Goal: Check status: Check status

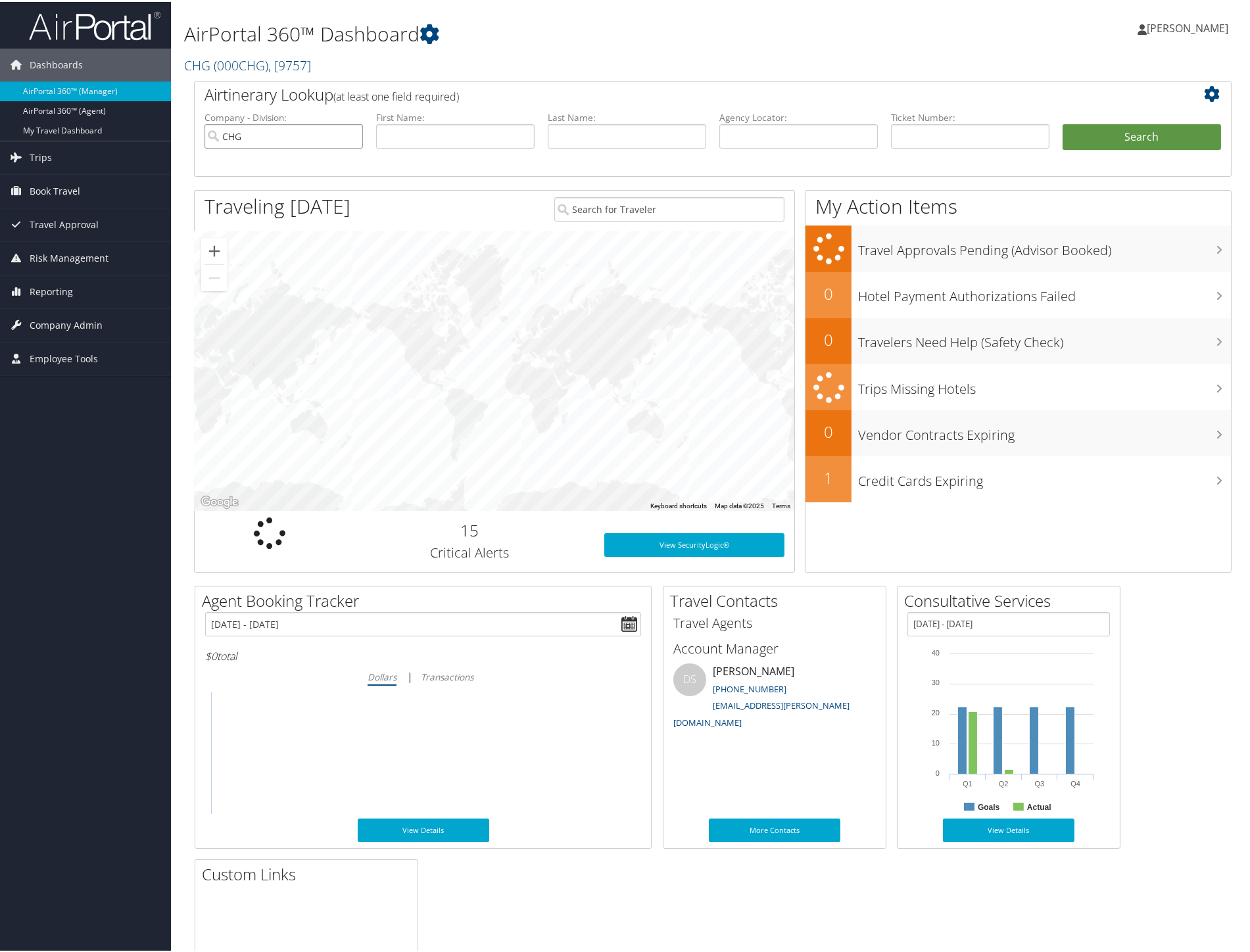
click at [350, 134] on input "CHG" at bounding box center [283, 134] width 159 height 24
click at [450, 135] on input "text" at bounding box center [455, 134] width 159 height 24
type input "mart"
type input "palmere"
click at [1063, 122] on button "Search" at bounding box center [1142, 135] width 159 height 26
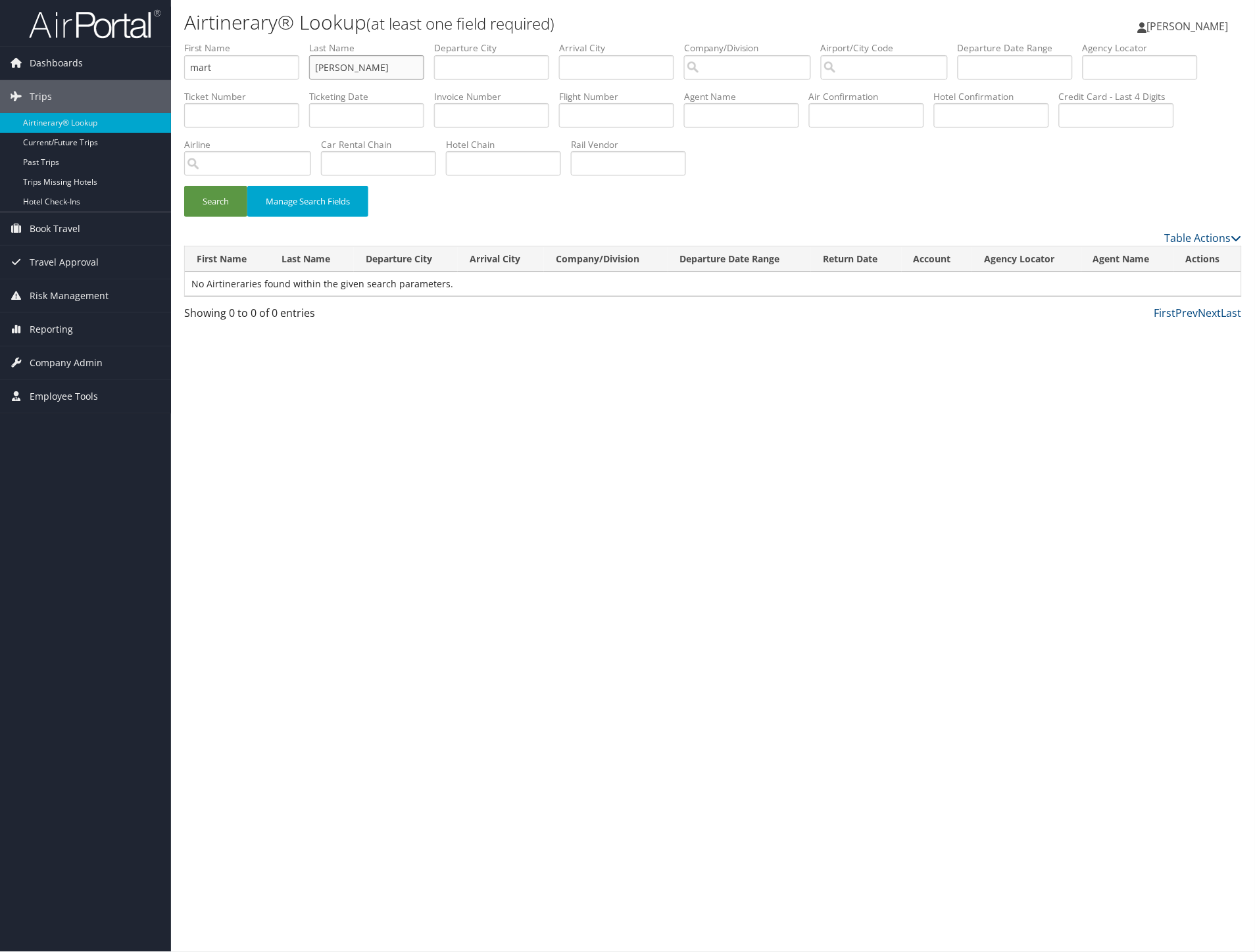
click at [390, 73] on input "palmere" at bounding box center [367, 67] width 115 height 24
type input "palmer"
click at [184, 186] on button "Search" at bounding box center [216, 202] width 63 height 31
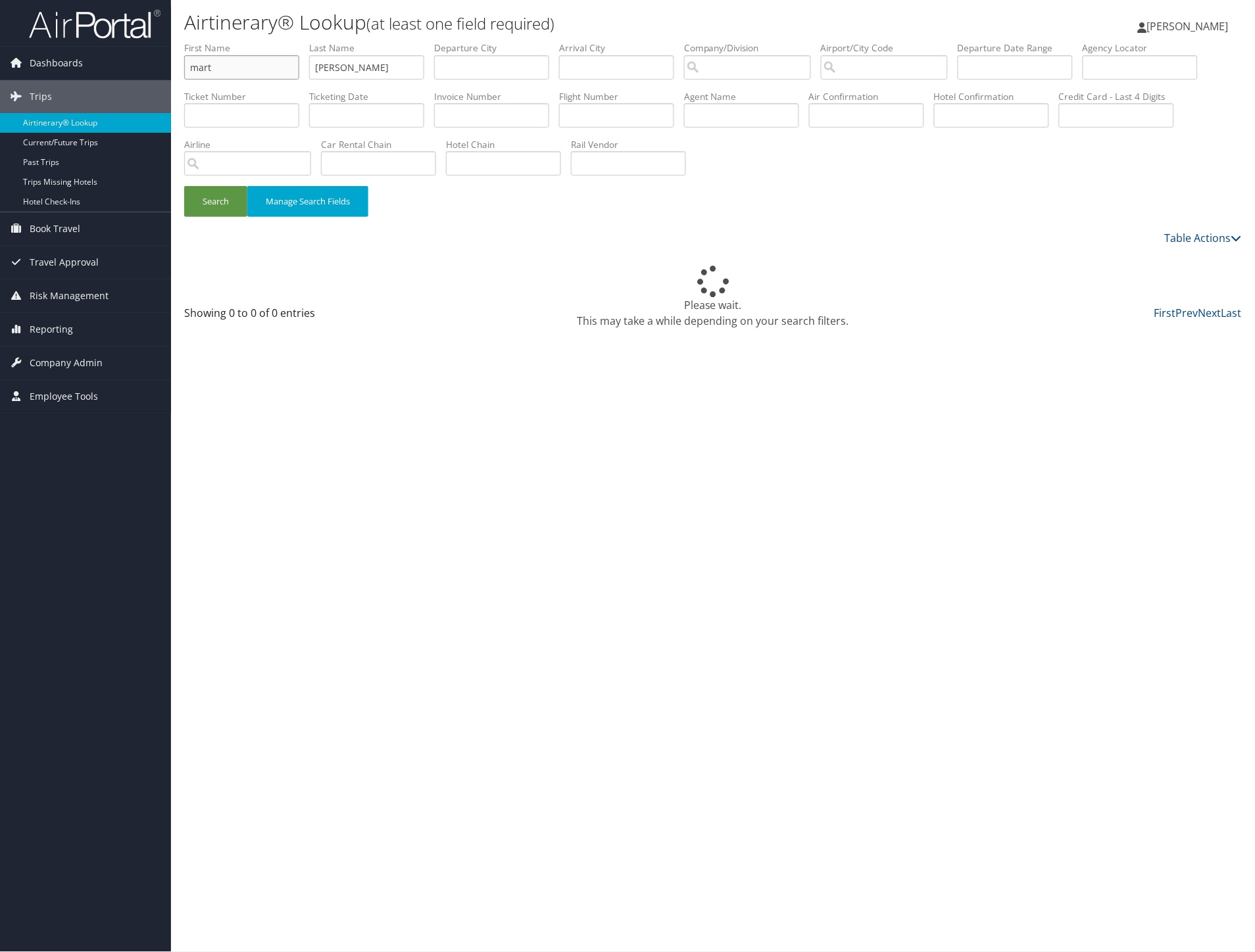
click at [234, 70] on input "mart" at bounding box center [241, 67] width 115 height 24
type input "martin"
click at [184, 186] on button "Search" at bounding box center [216, 202] width 63 height 31
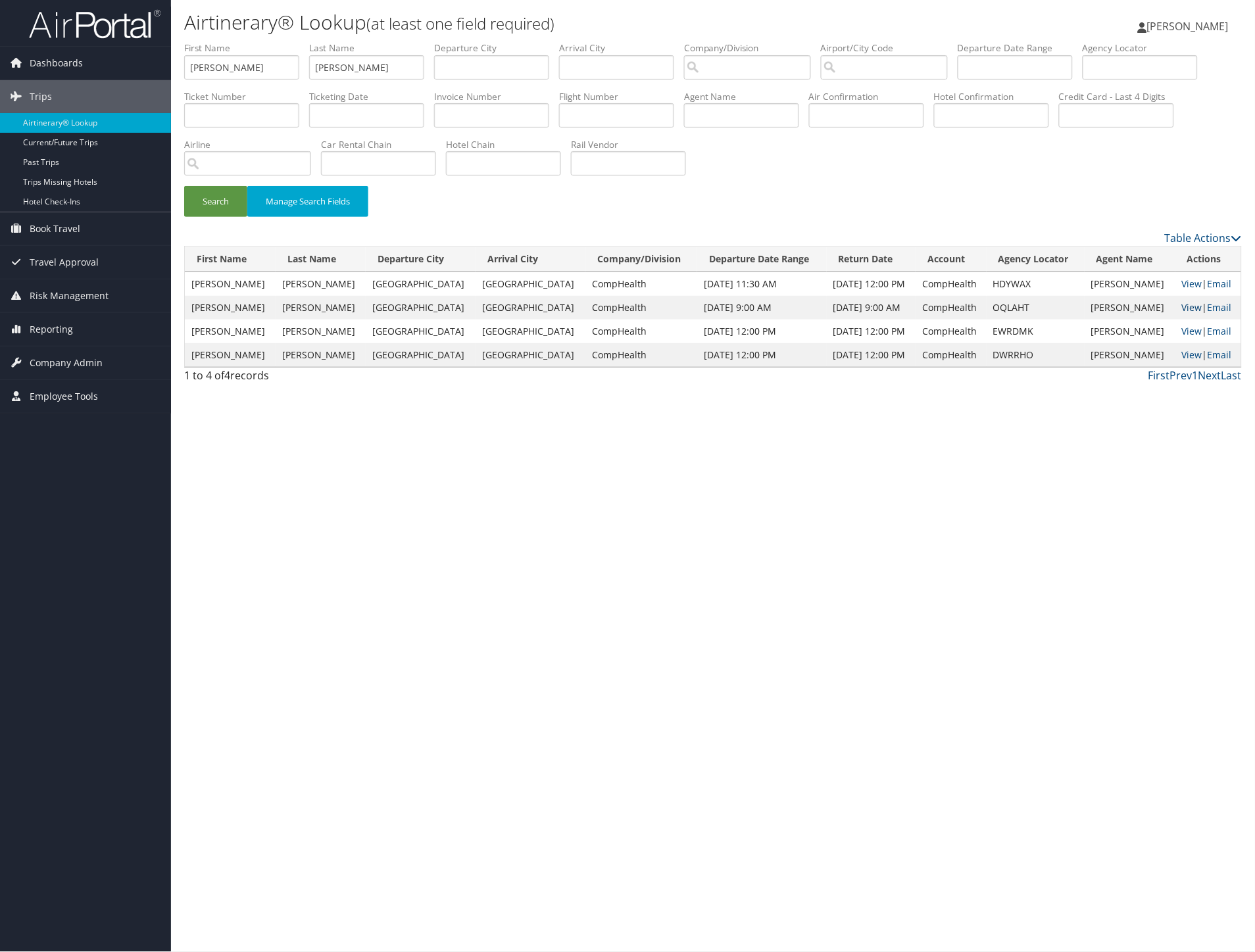
click at [1189, 305] on link "View" at bounding box center [1192, 307] width 20 height 12
click at [1188, 282] on link "View" at bounding box center [1192, 284] width 20 height 12
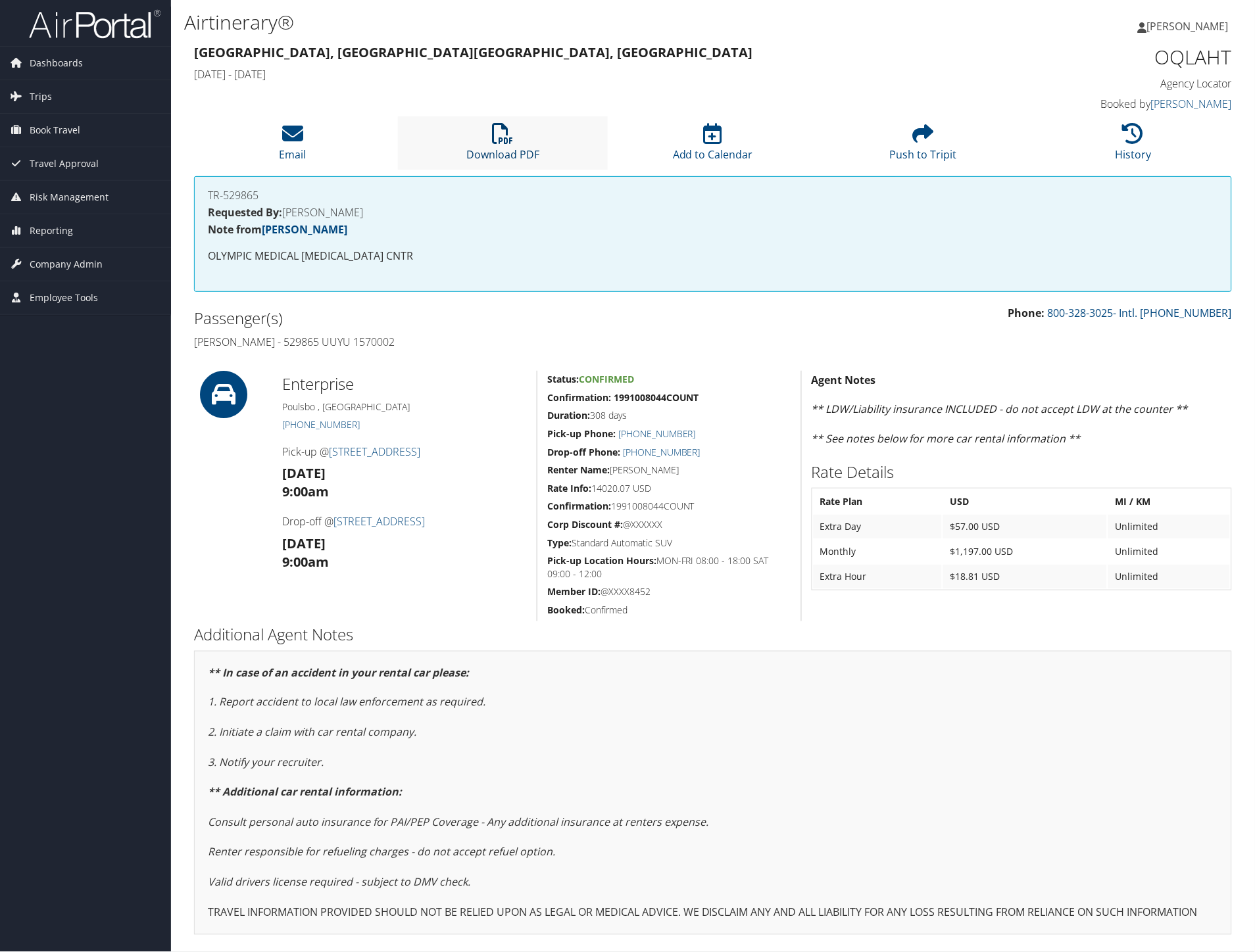
click at [507, 137] on icon at bounding box center [502, 133] width 21 height 21
click at [485, 4] on div "Airtinerary® Vickie Bush Vickie Bush My Settings Travel Agency Contacts View Tr…" at bounding box center [713, 21] width 1084 height 42
click at [511, 135] on icon at bounding box center [502, 133] width 21 height 21
click at [160, 579] on div "Dashboards AirPortal 360™ (Manager) AirPortal 360™ (Agent) My Travel Dashboard …" at bounding box center [628, 476] width 1255 height 952
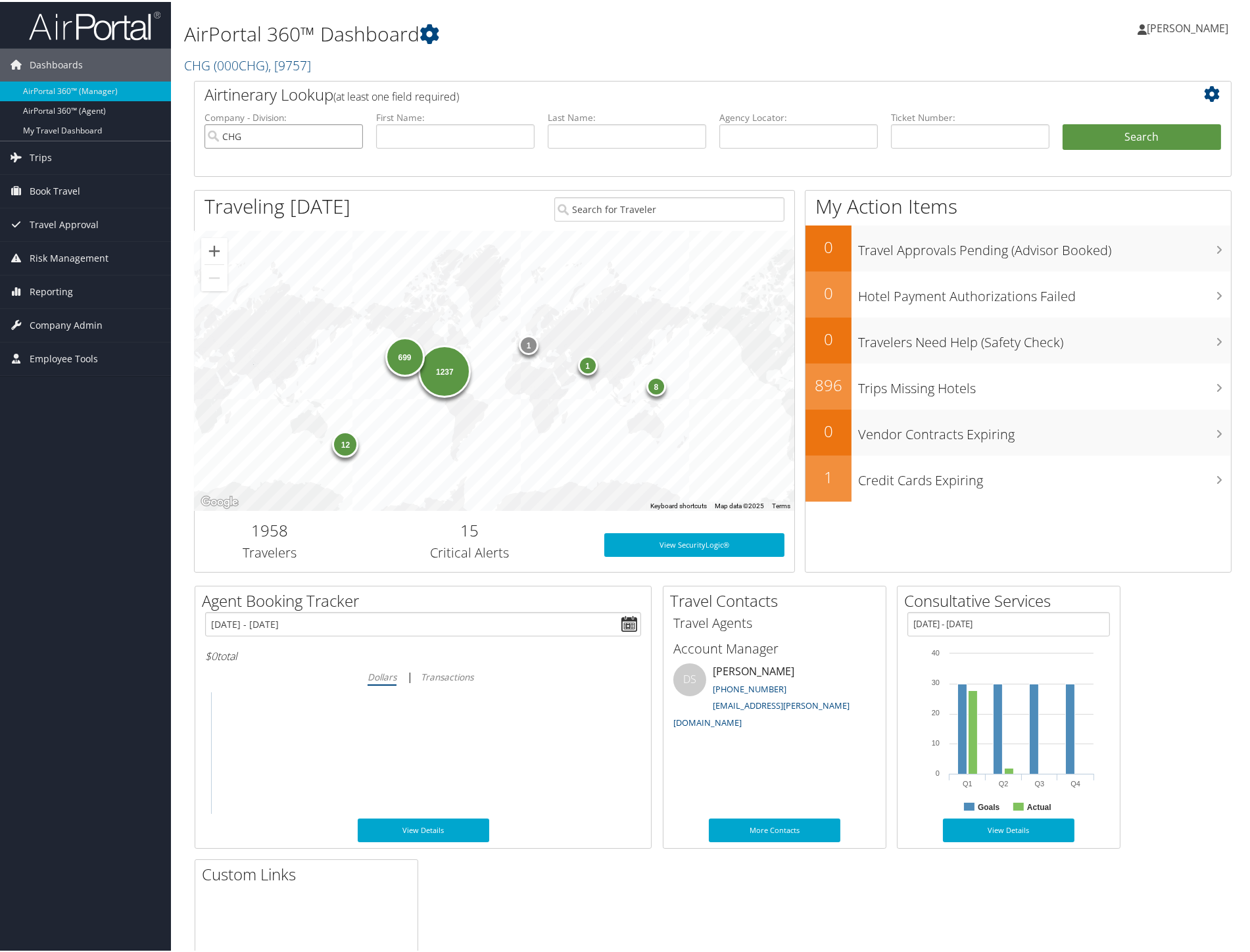
click at [349, 133] on input "CHG" at bounding box center [283, 134] width 159 height 24
click at [419, 135] on input "text" at bounding box center [455, 134] width 159 height 24
click at [504, 129] on input "text" at bounding box center [455, 134] width 159 height 24
type input "ben"
type input "adebayo"
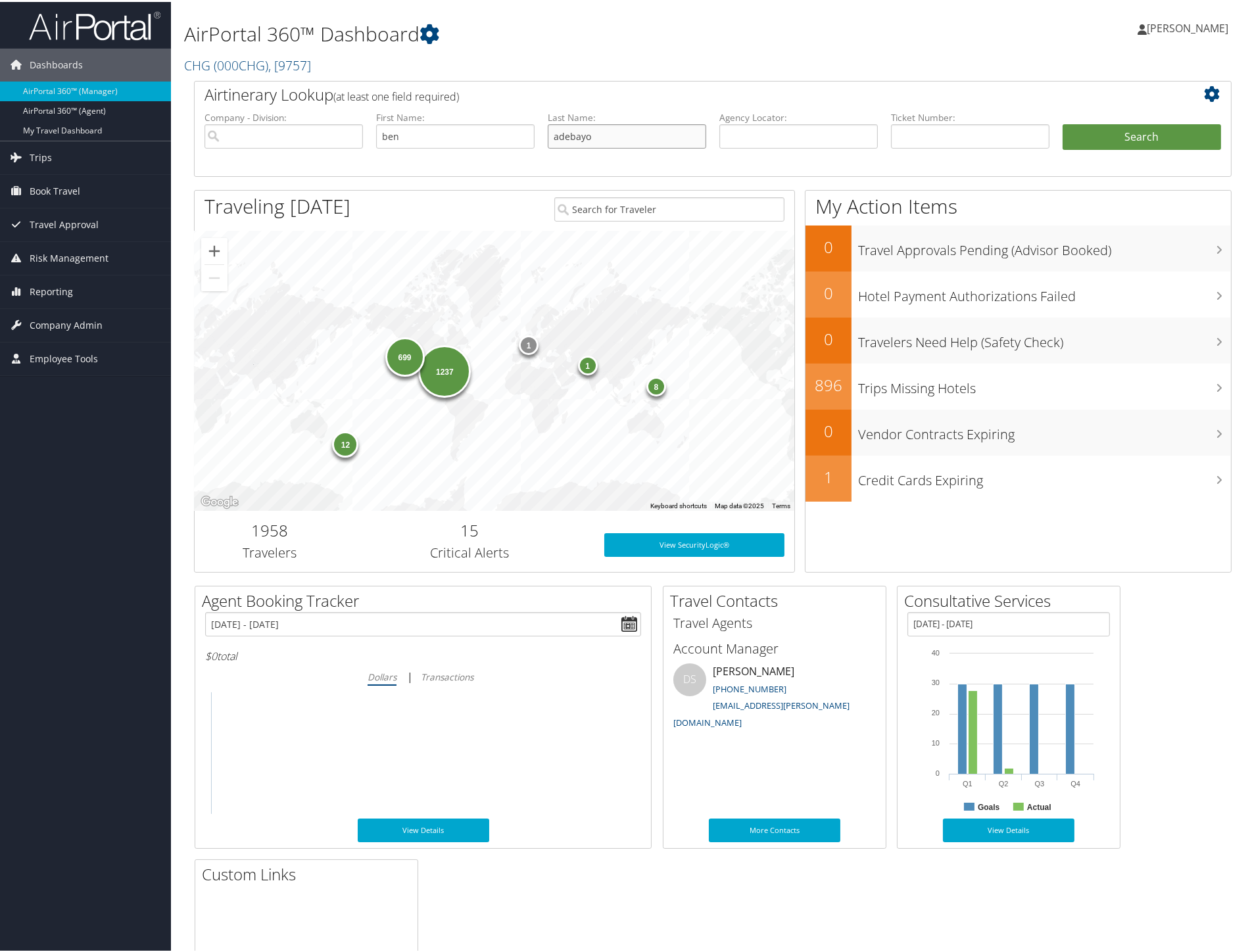
click at [1063, 122] on button "Search" at bounding box center [1142, 135] width 159 height 26
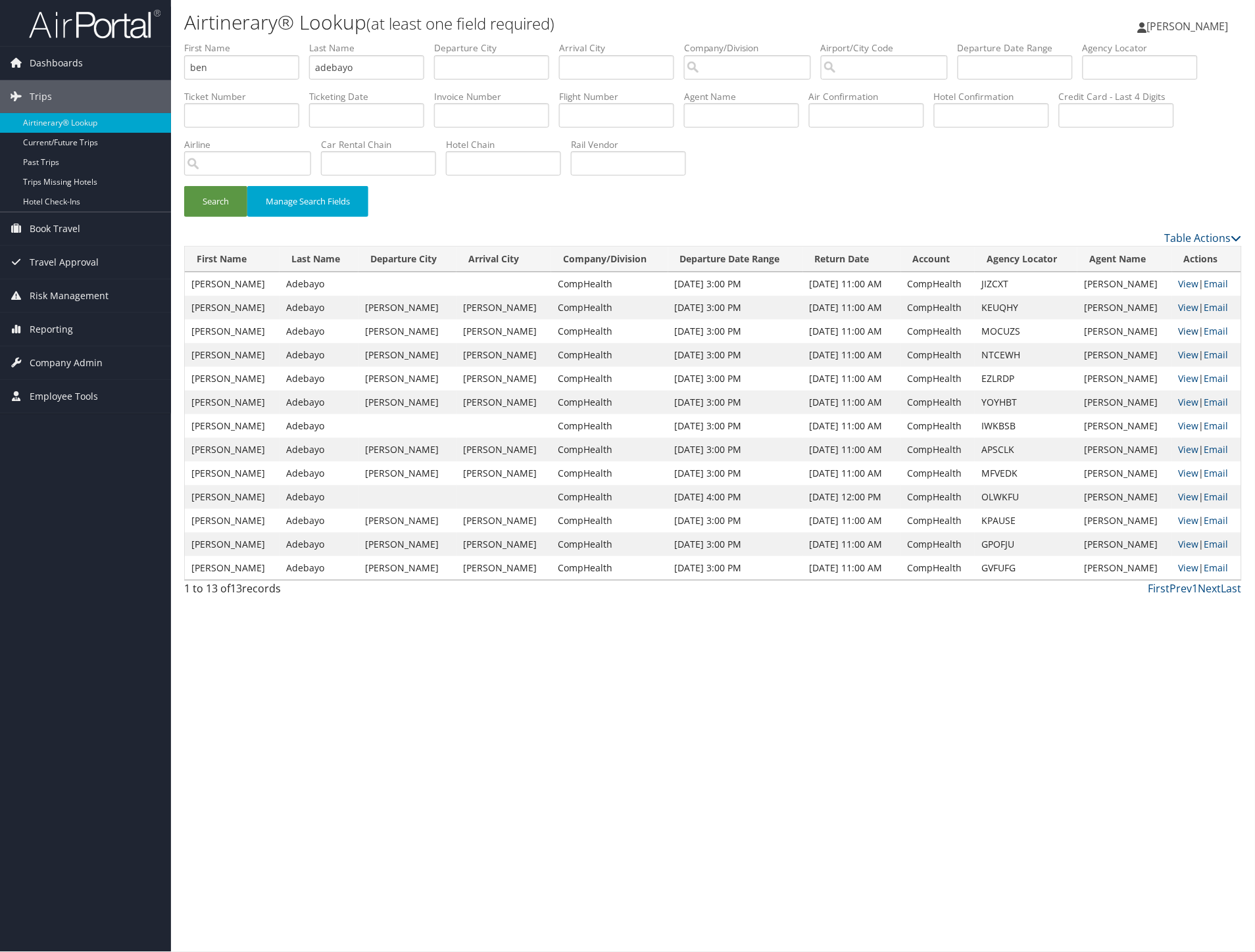
click at [1186, 329] on link "View" at bounding box center [1188, 331] width 20 height 12
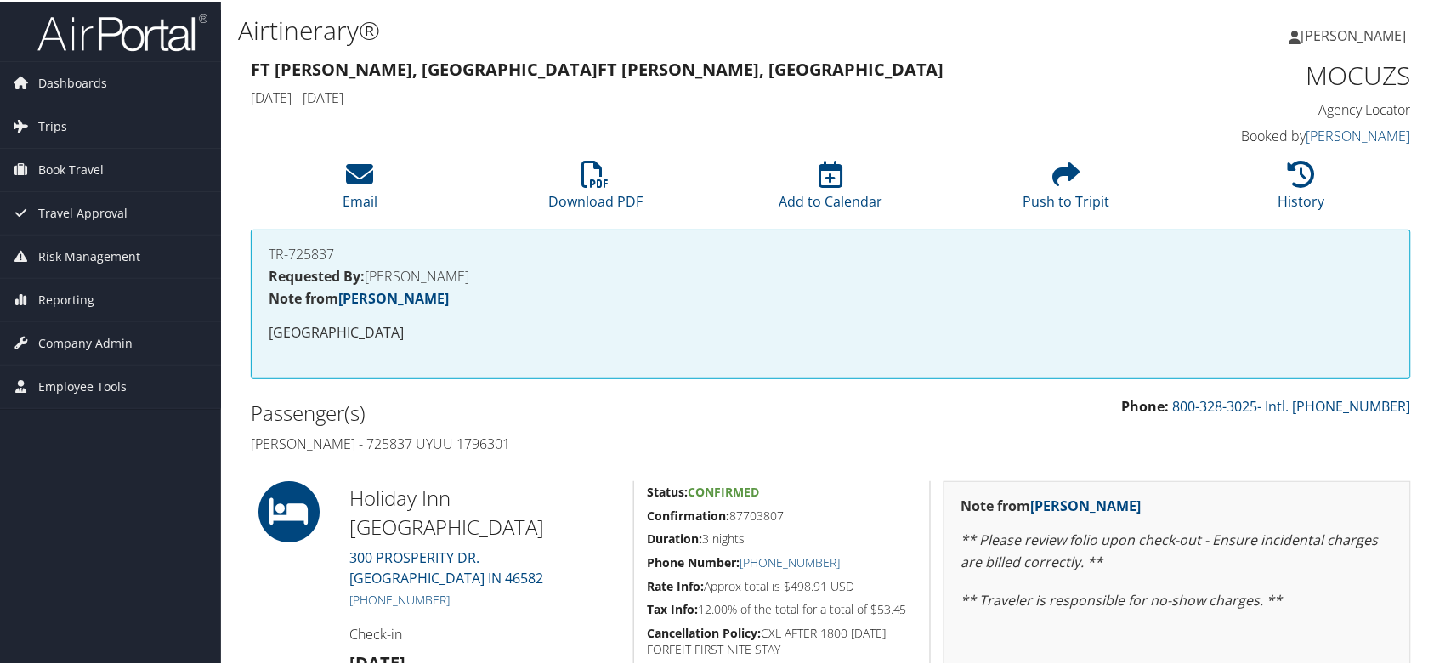
click at [777, 45] on h1 "Airtinerary®" at bounding box center [633, 29] width 791 height 36
